Goal: Transaction & Acquisition: Purchase product/service

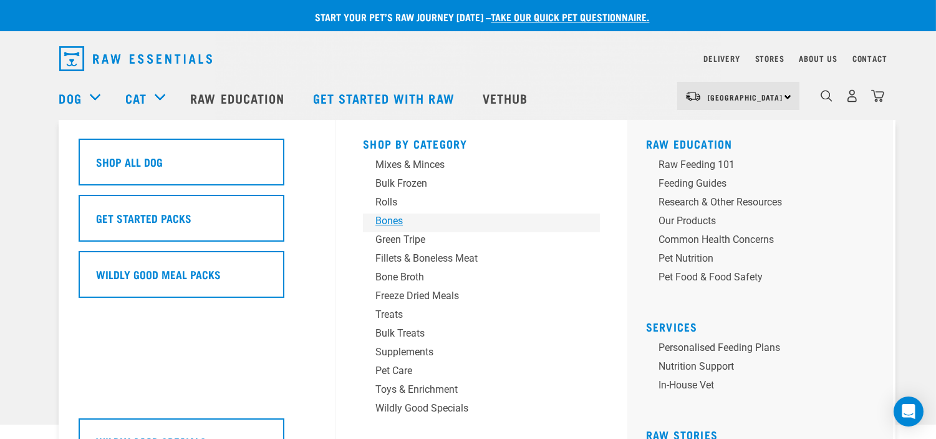
click at [399, 221] on div "Bones" at bounding box center [473, 220] width 195 height 15
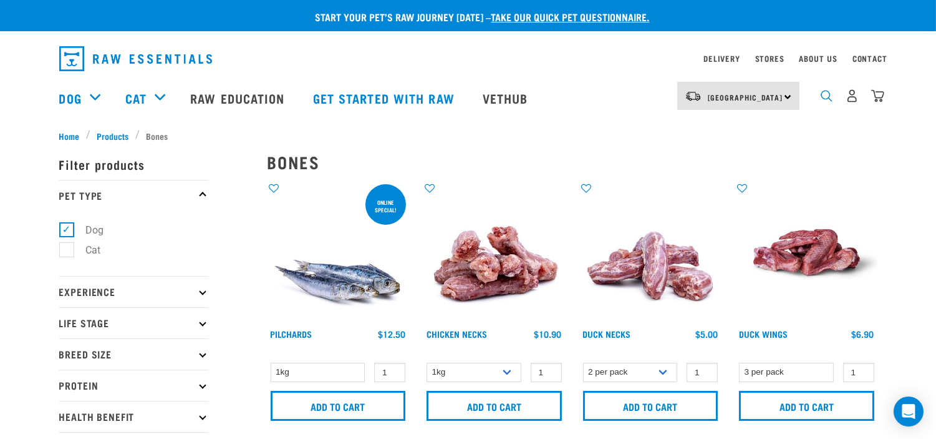
click at [825, 97] on img "dropdown navigation" at bounding box center [827, 96] width 12 height 12
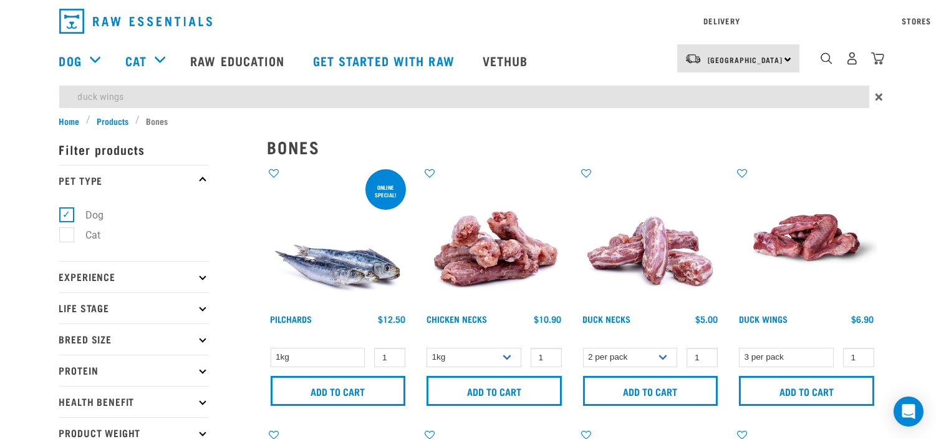
type input "duck wings"
click at [760, 98] on input "duck wings" at bounding box center [464, 96] width 810 height 22
click at [633, 88] on input "duck wings" at bounding box center [464, 96] width 810 height 22
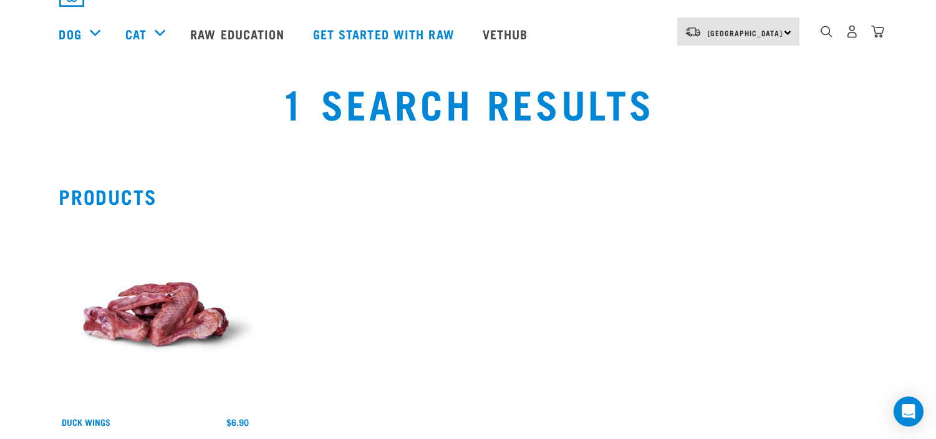
scroll to position [139, 0]
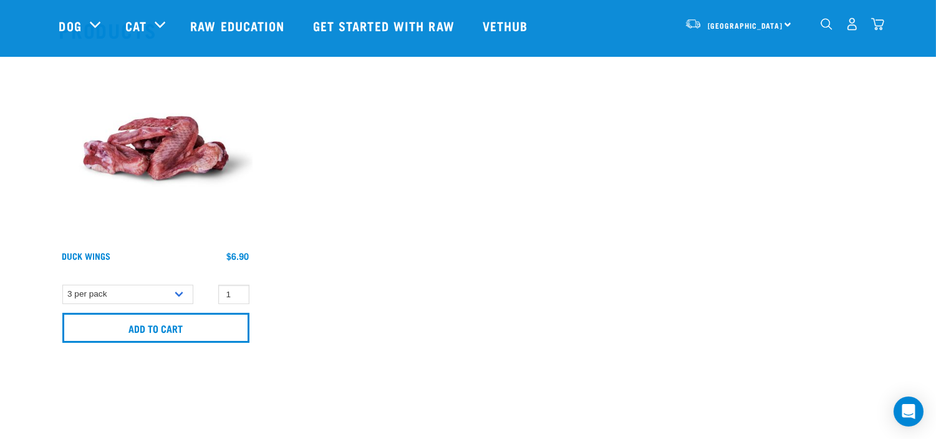
click at [437, 172] on div "Duck Wings 1 0 100" at bounding box center [469, 201] width 834 height 314
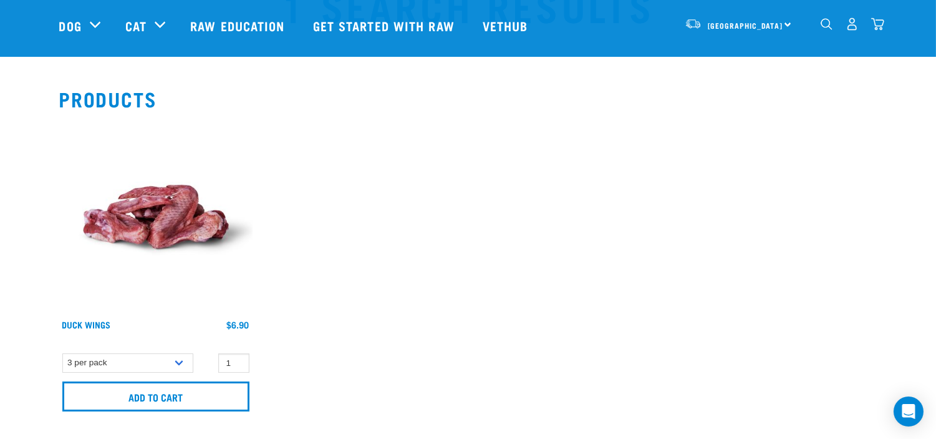
scroll to position [69, 0]
click at [572, 27] on div "Dog Shop All Dog Get Started Packs Wildly Good Meal Packs Shop By Category" at bounding box center [472, 26] width 826 height 50
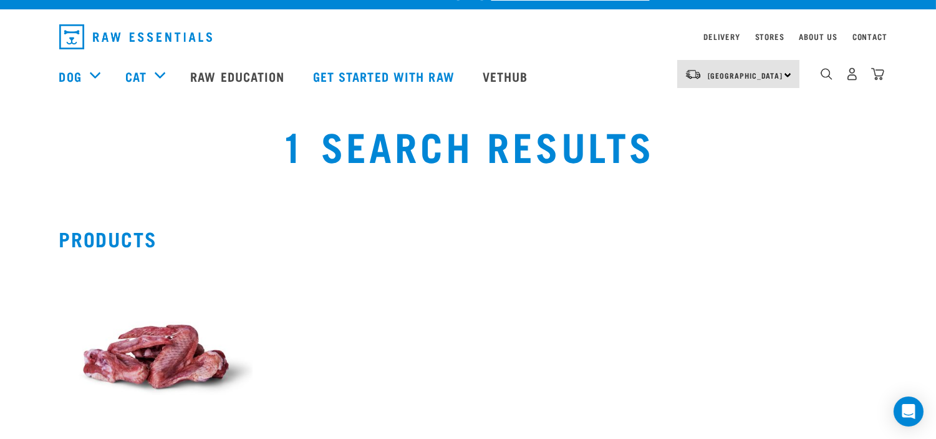
scroll to position [0, 0]
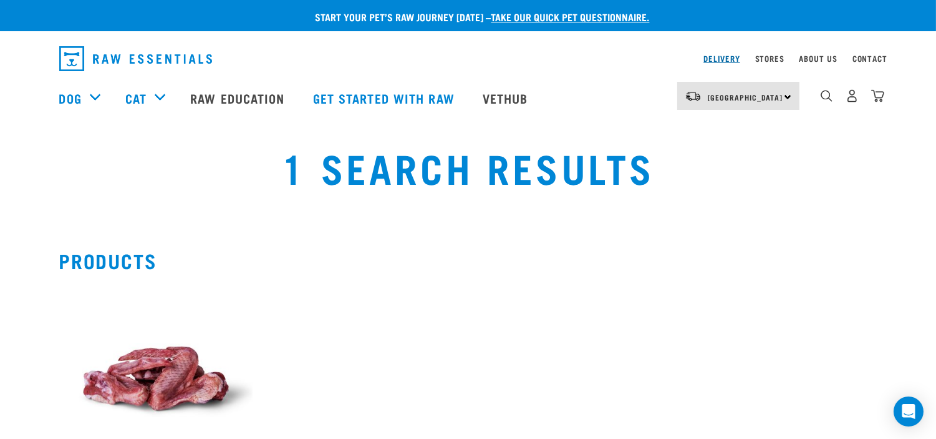
click at [709, 56] on link "Delivery" at bounding box center [722, 58] width 36 height 4
click at [707, 61] on link "Delivery" at bounding box center [722, 58] width 36 height 4
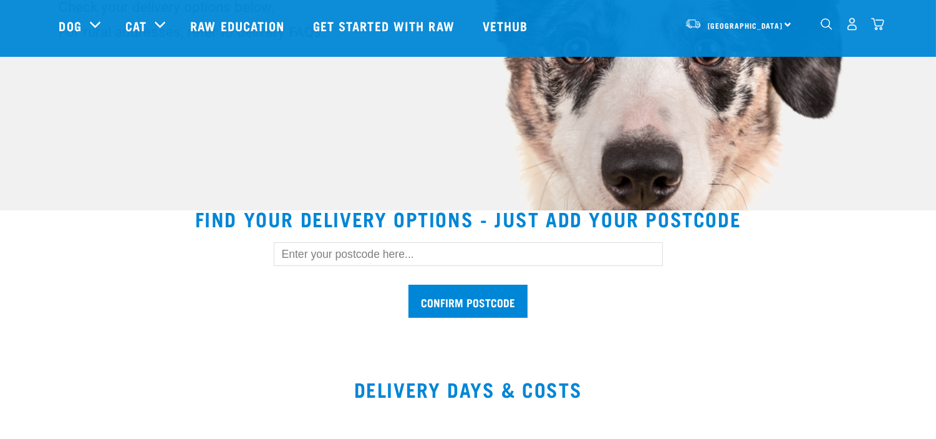
scroll to position [208, 0]
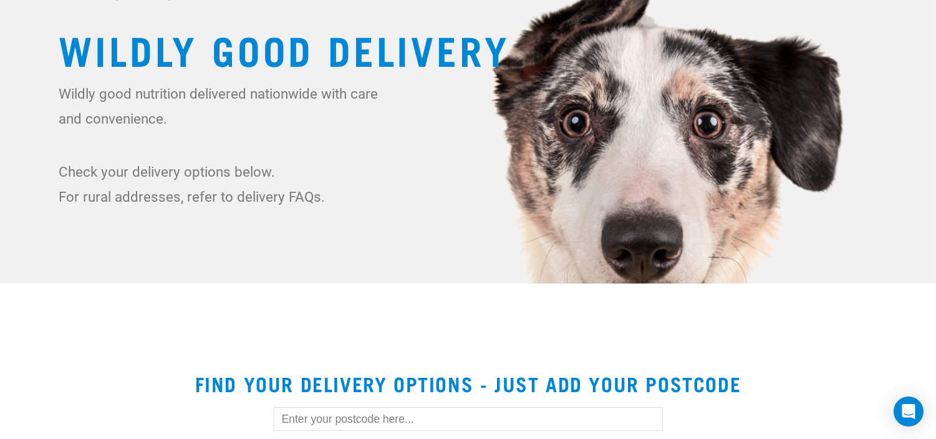
scroll to position [277, 0]
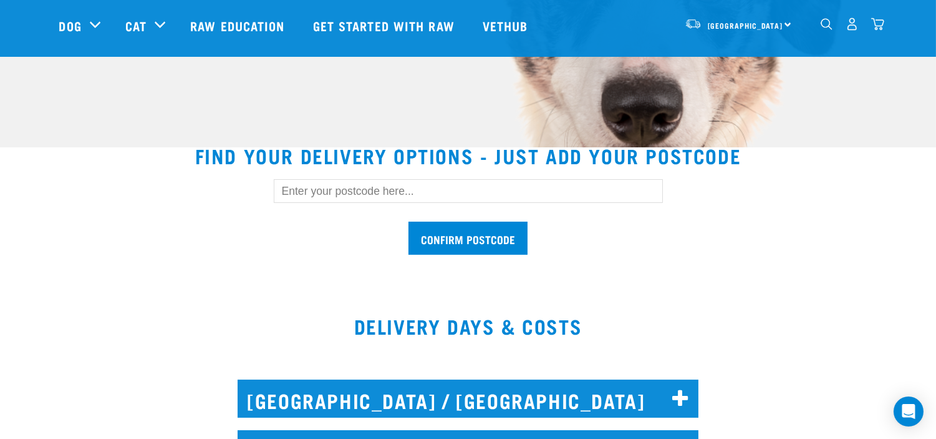
click at [328, 182] on input "text" at bounding box center [468, 191] width 389 height 24
type input "0583"
click at [409, 221] on input "Confirm postcode" at bounding box center [468, 237] width 119 height 33
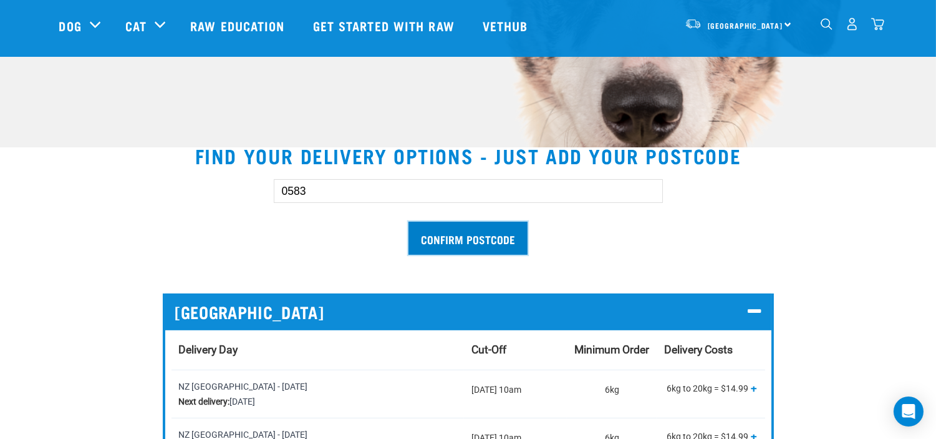
click at [507, 244] on input "Confirm postcode" at bounding box center [468, 237] width 119 height 33
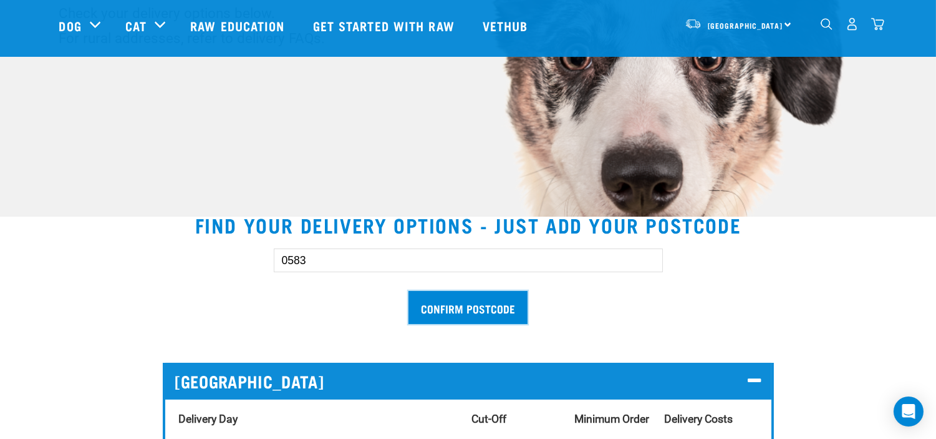
scroll to position [139, 0]
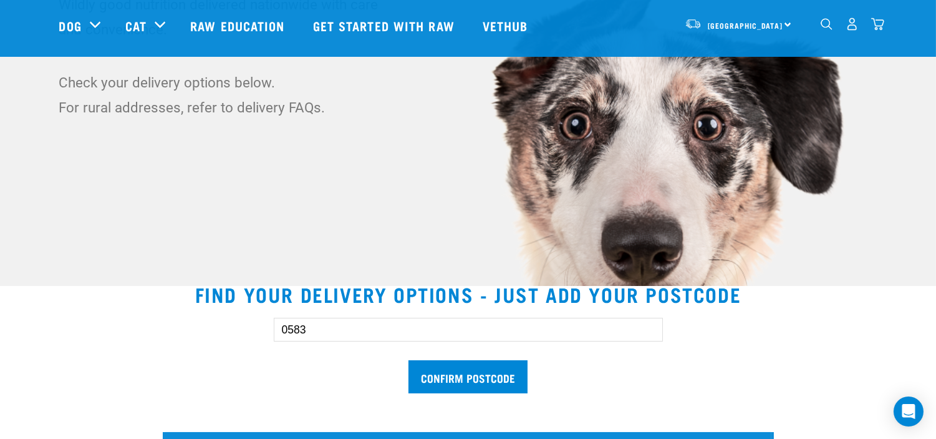
click at [585, 322] on input "0583" at bounding box center [468, 330] width 389 height 24
drag, startPoint x: 383, startPoint y: 339, endPoint x: 213, endPoint y: 339, distance: 169.7
click at [213, 339] on div "0583 Confirm postcode" at bounding box center [468, 349] width 858 height 103
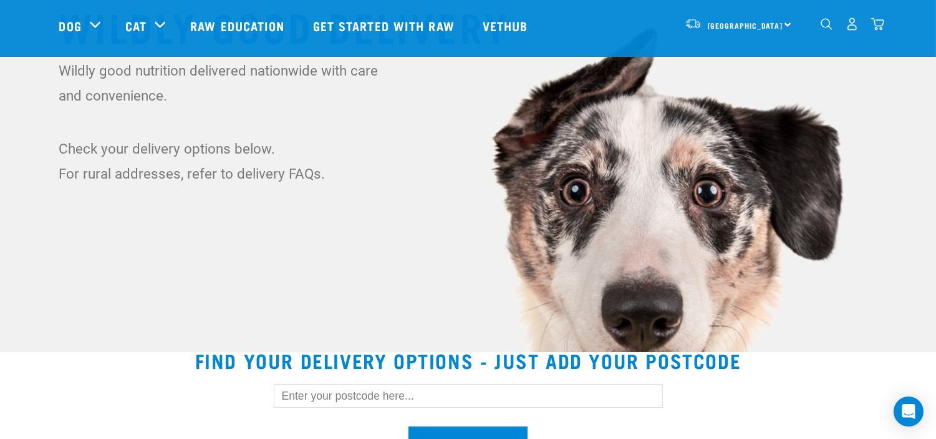
scroll to position [0, 0]
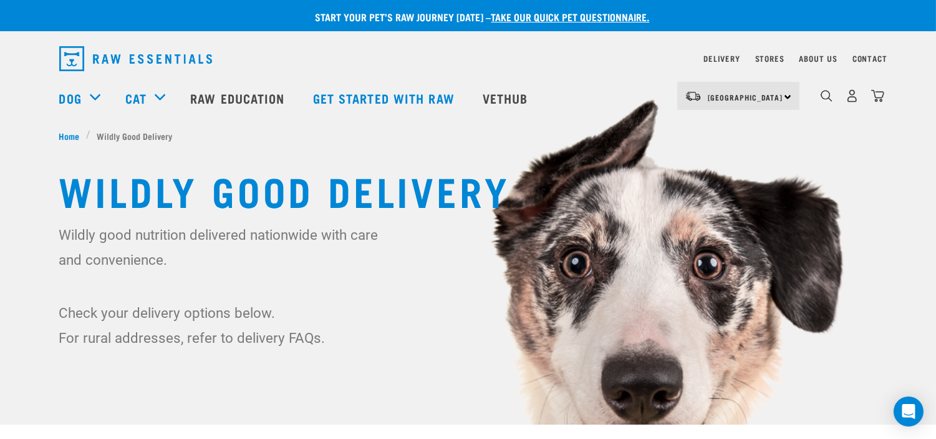
click at [881, 96] on img "dropdown navigation" at bounding box center [878, 95] width 13 height 13
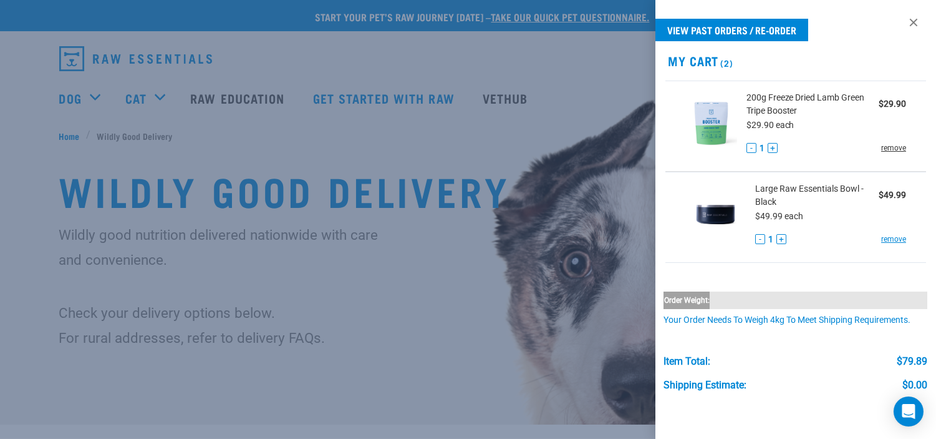
click at [888, 144] on link "remove" at bounding box center [894, 147] width 25 height 11
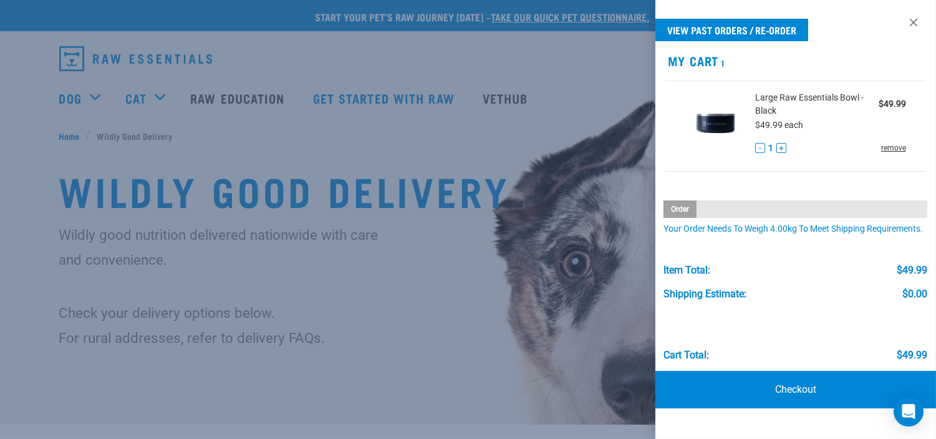
click at [888, 148] on link "remove" at bounding box center [894, 147] width 25 height 11
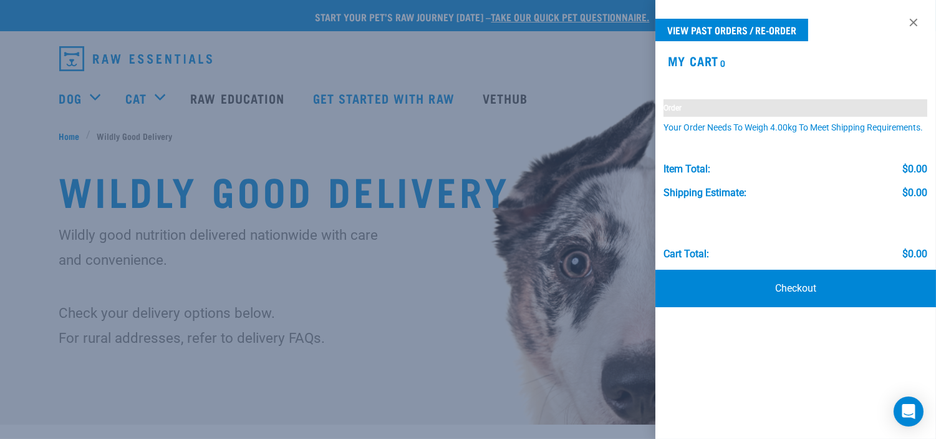
click at [454, 142] on div at bounding box center [468, 219] width 936 height 439
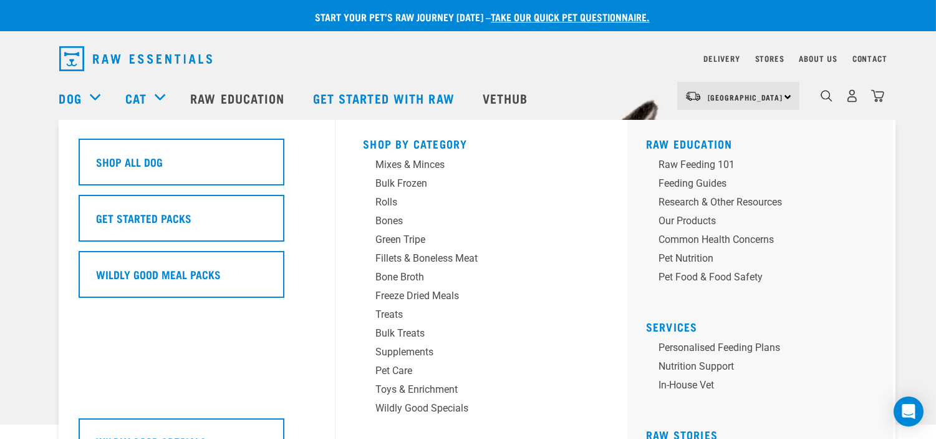
click at [86, 100] on div "Dog" at bounding box center [86, 98] width 54 height 50
click at [396, 315] on div "Treats" at bounding box center [473, 314] width 195 height 15
click at [397, 312] on div "Treats" at bounding box center [473, 314] width 195 height 15
click at [389, 313] on div "Treats" at bounding box center [473, 314] width 195 height 15
click at [392, 310] on div "Treats" at bounding box center [473, 314] width 195 height 15
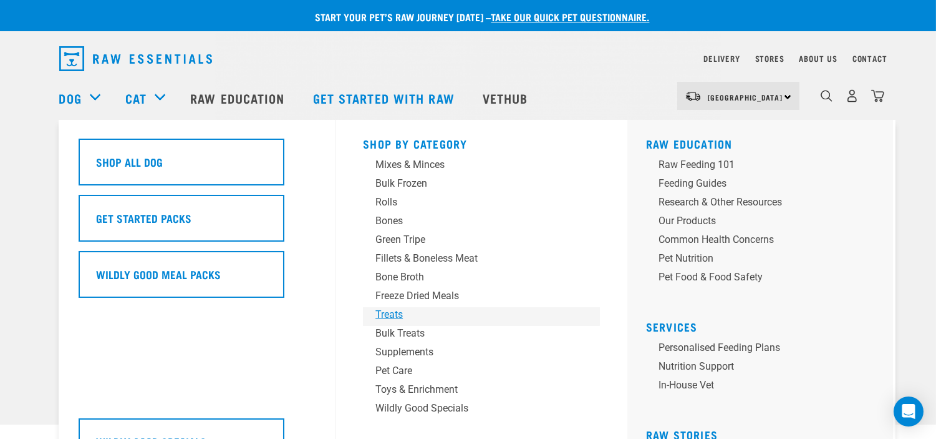
click at [402, 318] on div "Treats" at bounding box center [473, 314] width 195 height 15
